Goal: Information Seeking & Learning: Learn about a topic

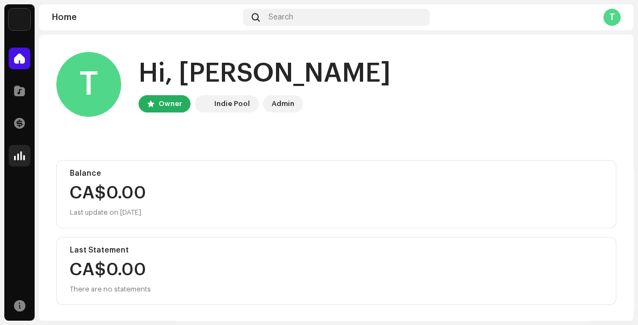
click at [20, 156] on span at bounding box center [19, 155] width 11 height 9
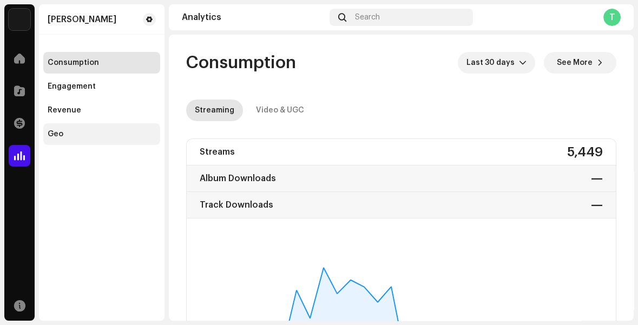
click at [52, 134] on div "Geo" at bounding box center [56, 134] width 16 height 9
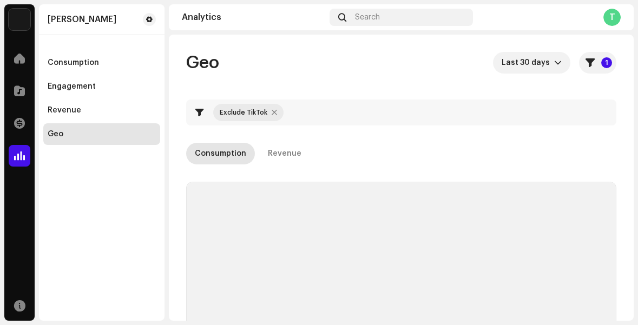
checkbox input "true"
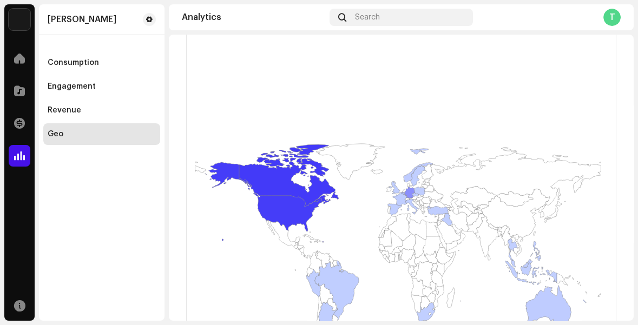
scroll to position [225, 0]
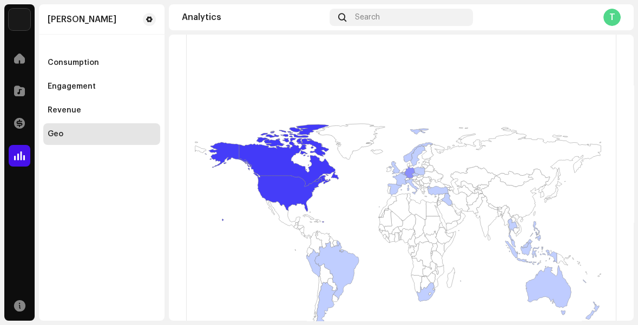
click at [449, 202] on icon at bounding box center [446, 199] width 11 height 12
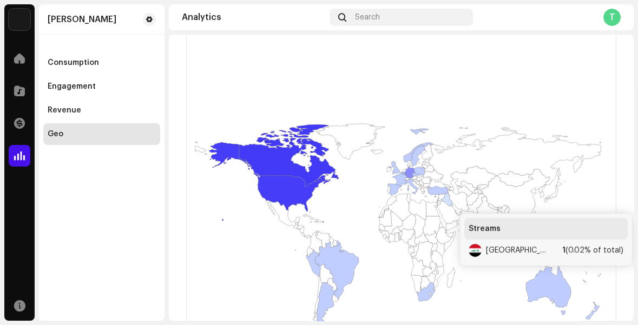
click at [436, 193] on icon at bounding box center [437, 190] width 21 height 9
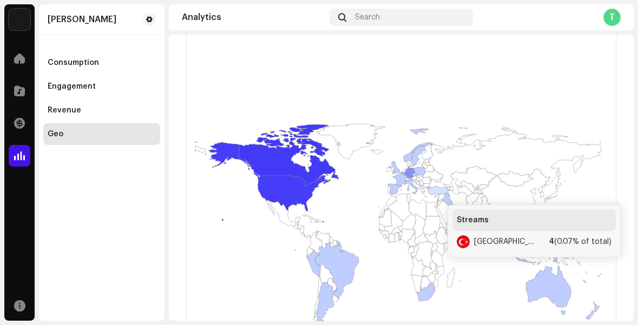
click at [447, 203] on icon at bounding box center [446, 199] width 11 height 12
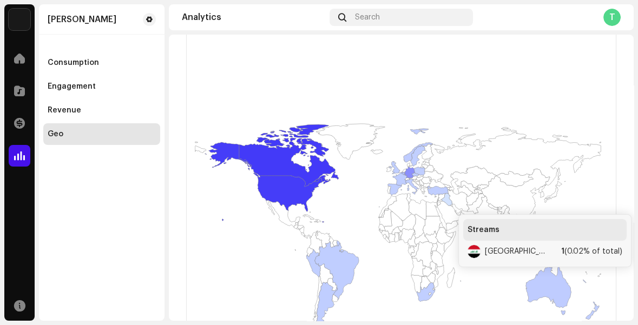
click at [416, 189] on icon at bounding box center [412, 187] width 14 height 16
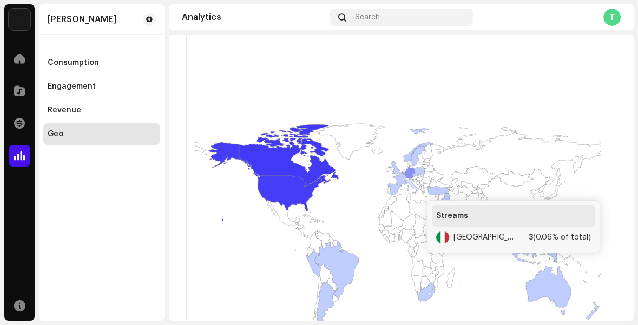
click at [394, 190] on icon at bounding box center [390, 195] width 23 height 24
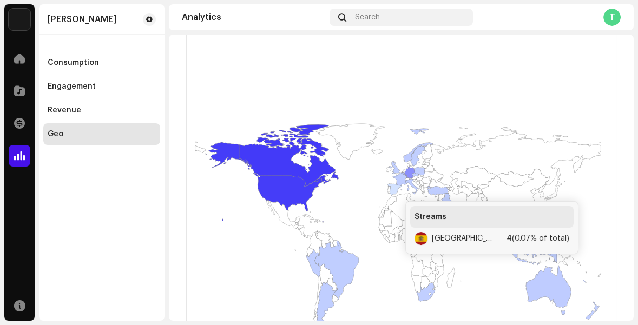
click at [400, 183] on icon at bounding box center [399, 227] width 124 height 109
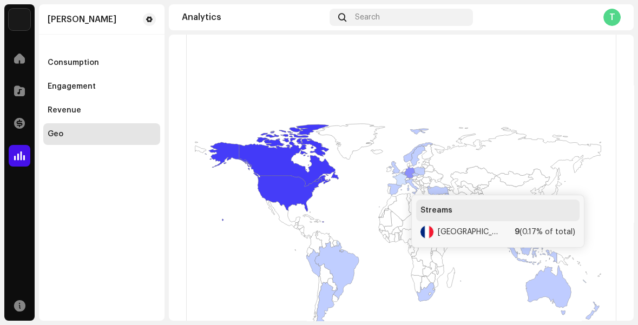
click at [395, 170] on icon at bounding box center [394, 167] width 11 height 12
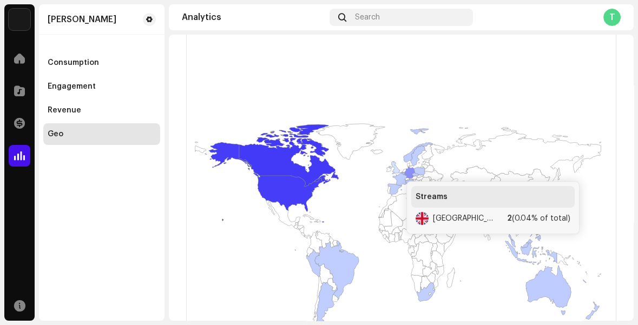
click at [416, 159] on icon at bounding box center [418, 156] width 15 height 21
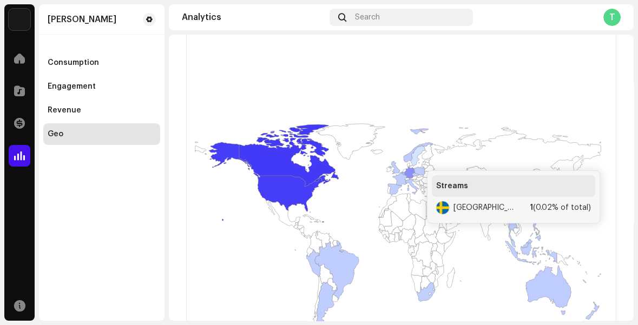
click at [407, 161] on icon at bounding box center [418, 146] width 29 height 34
click at [316, 268] on icon at bounding box center [313, 263] width 14 height 28
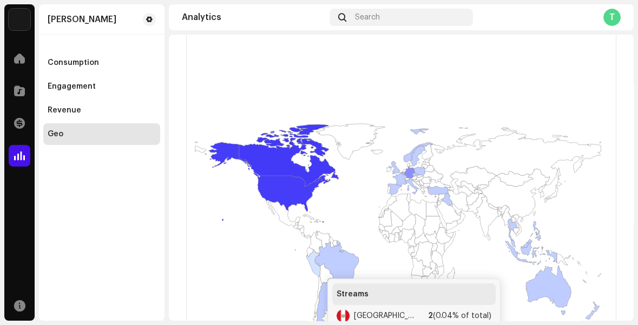
click at [334, 261] on icon at bounding box center [336, 270] width 44 height 58
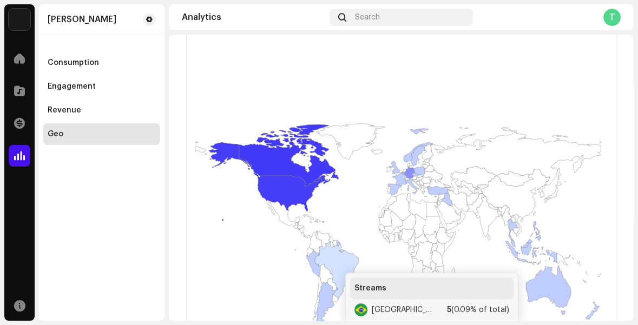
click at [327, 304] on icon at bounding box center [326, 307] width 22 height 50
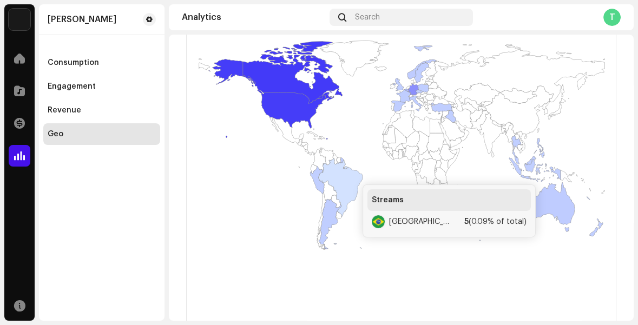
click at [328, 228] on icon at bounding box center [330, 224] width 22 height 50
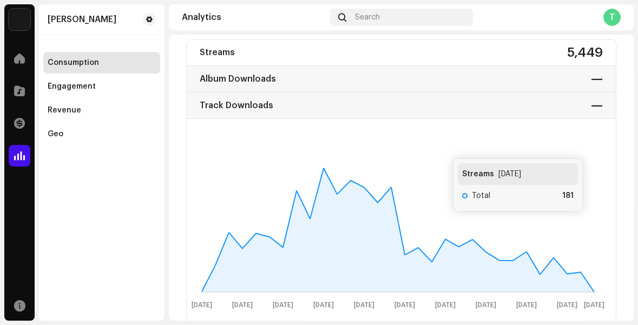
scroll to position [98, 0]
